Goal: Check status: Check status

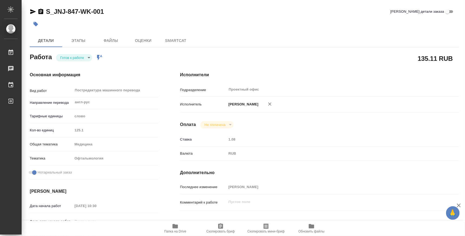
type textarea "x"
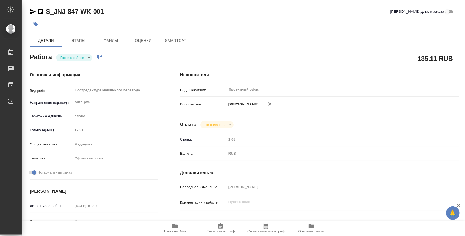
type textarea "x"
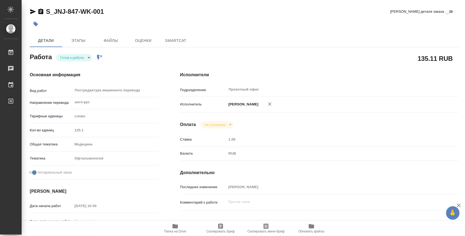
type textarea "x"
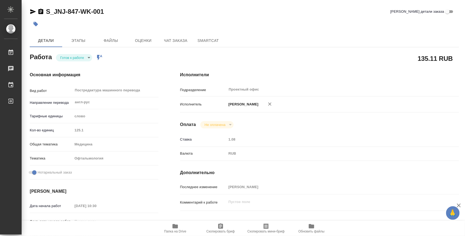
type textarea "x"
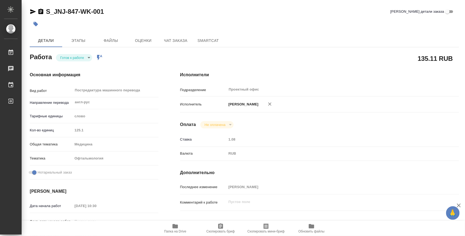
type textarea "x"
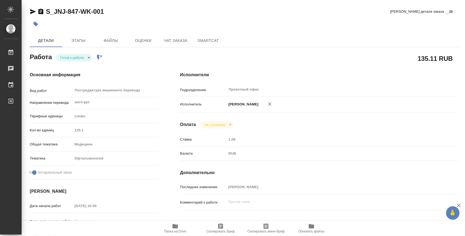
click at [174, 232] on span "Папка на Drive" at bounding box center [175, 231] width 22 height 4
click at [79, 56] on body "🙏 .cls-1 fill:#fff; AWATERA Atminis Kristina Работы 0 Чаты График Выйти S_JNJ-8…" at bounding box center [232, 118] width 465 height 236
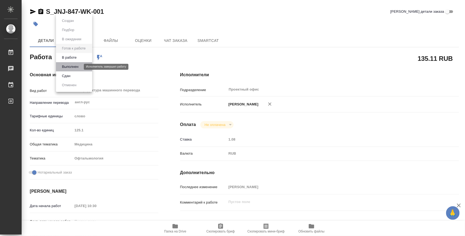
click at [69, 66] on button "Выполнен" at bounding box center [70, 67] width 20 height 6
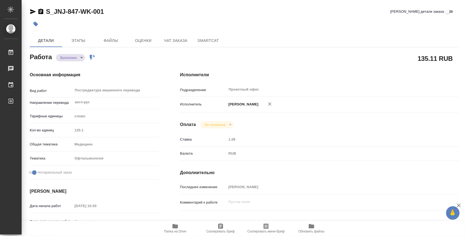
type textarea "x"
